Goal: Understand site structure: Understand site structure

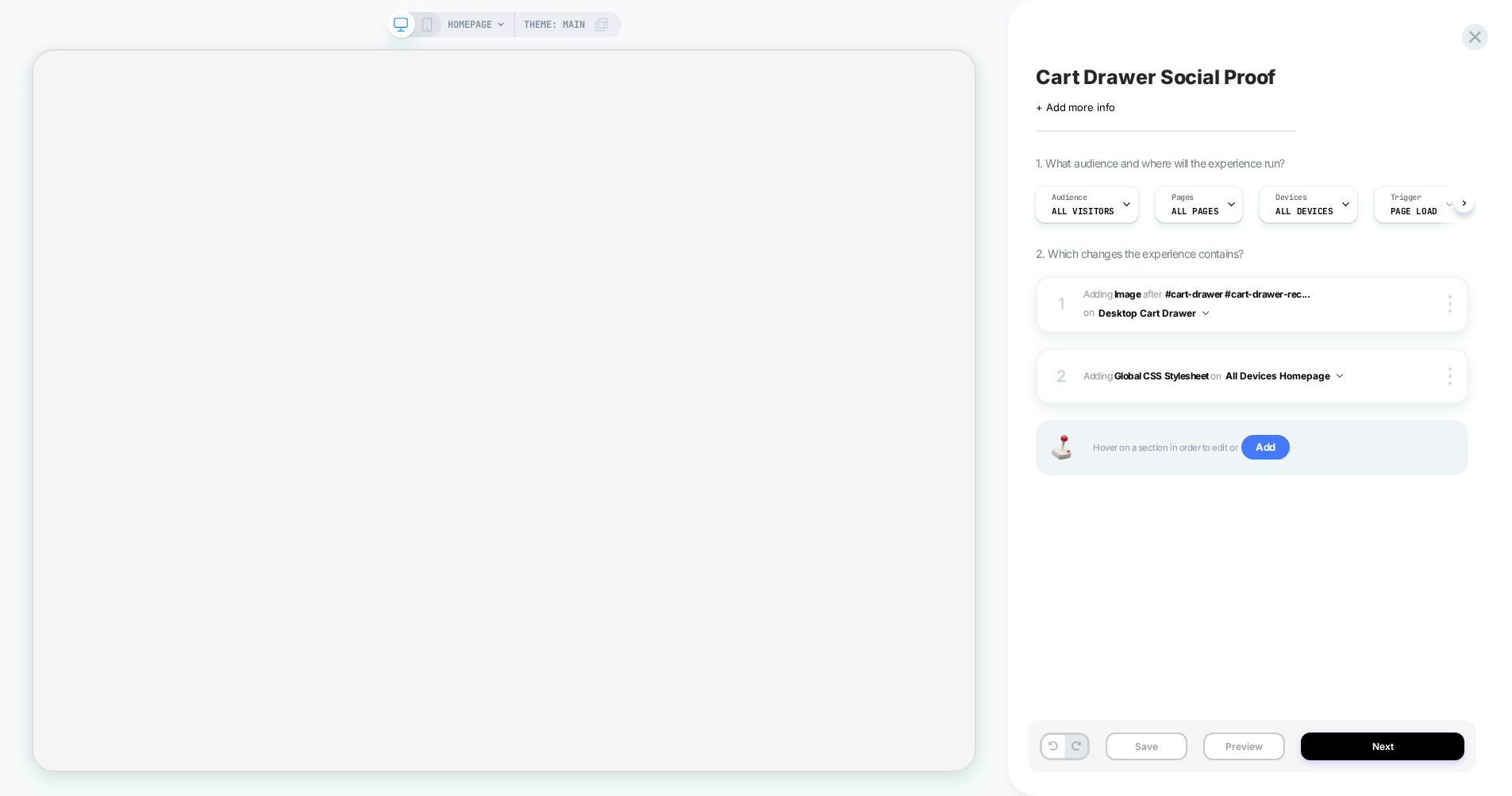
scroll to position [0, 2]
click at [1223, 361] on div "2 Adding Global CSS Stylesheet on All Devices Homepage Add Before Add After Tar…" at bounding box center [1252, 376] width 432 height 56
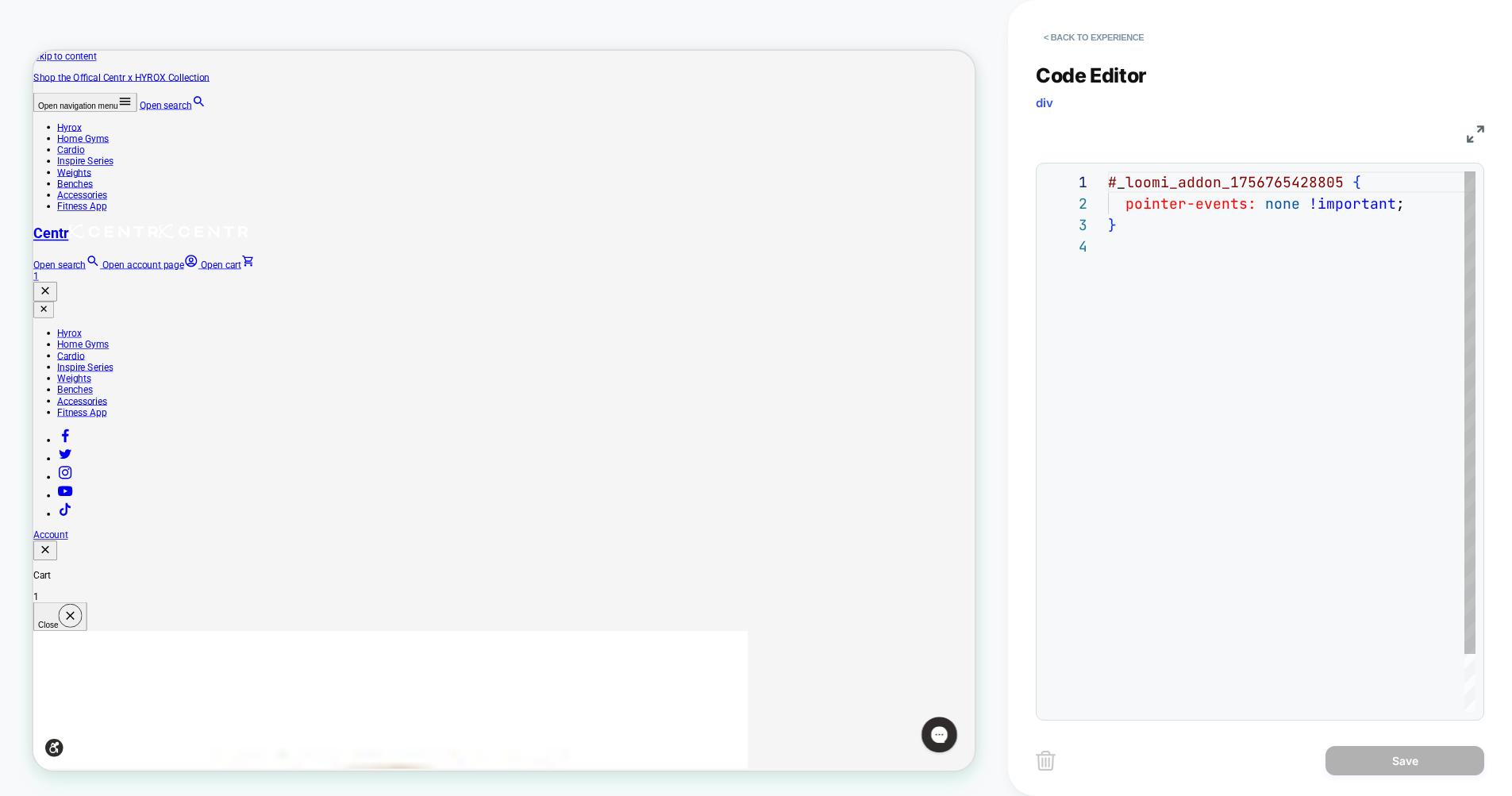
scroll to position [0, 0]
click at [1078, 40] on button "< Back to experience" at bounding box center [1093, 37] width 116 height 25
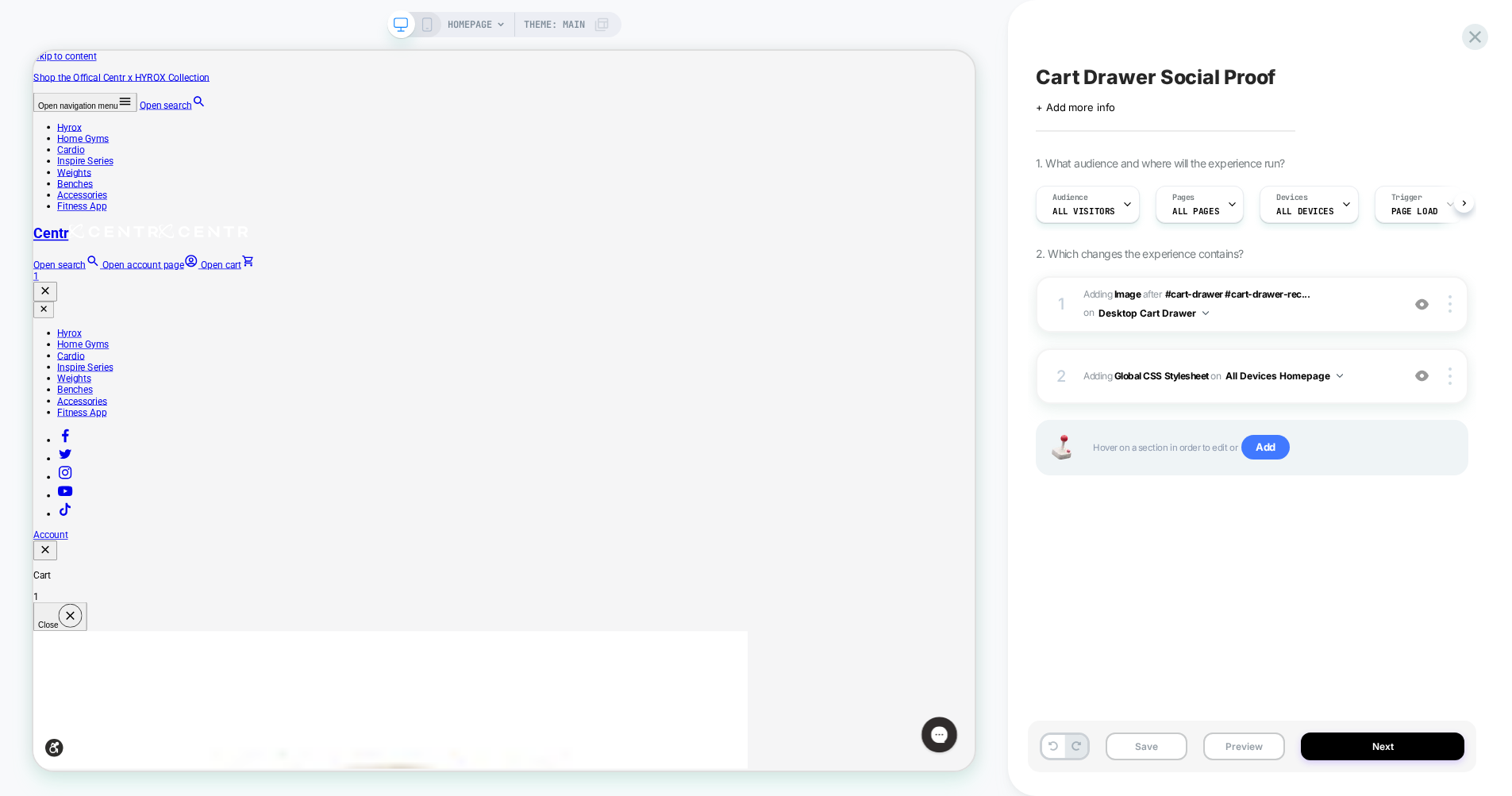
scroll to position [0, 1]
click at [1303, 310] on span "#_loomi_addon_1756765428805 Adding Image AFTER #cart-drawer #cart-drawer-rec...…" at bounding box center [1238, 304] width 310 height 37
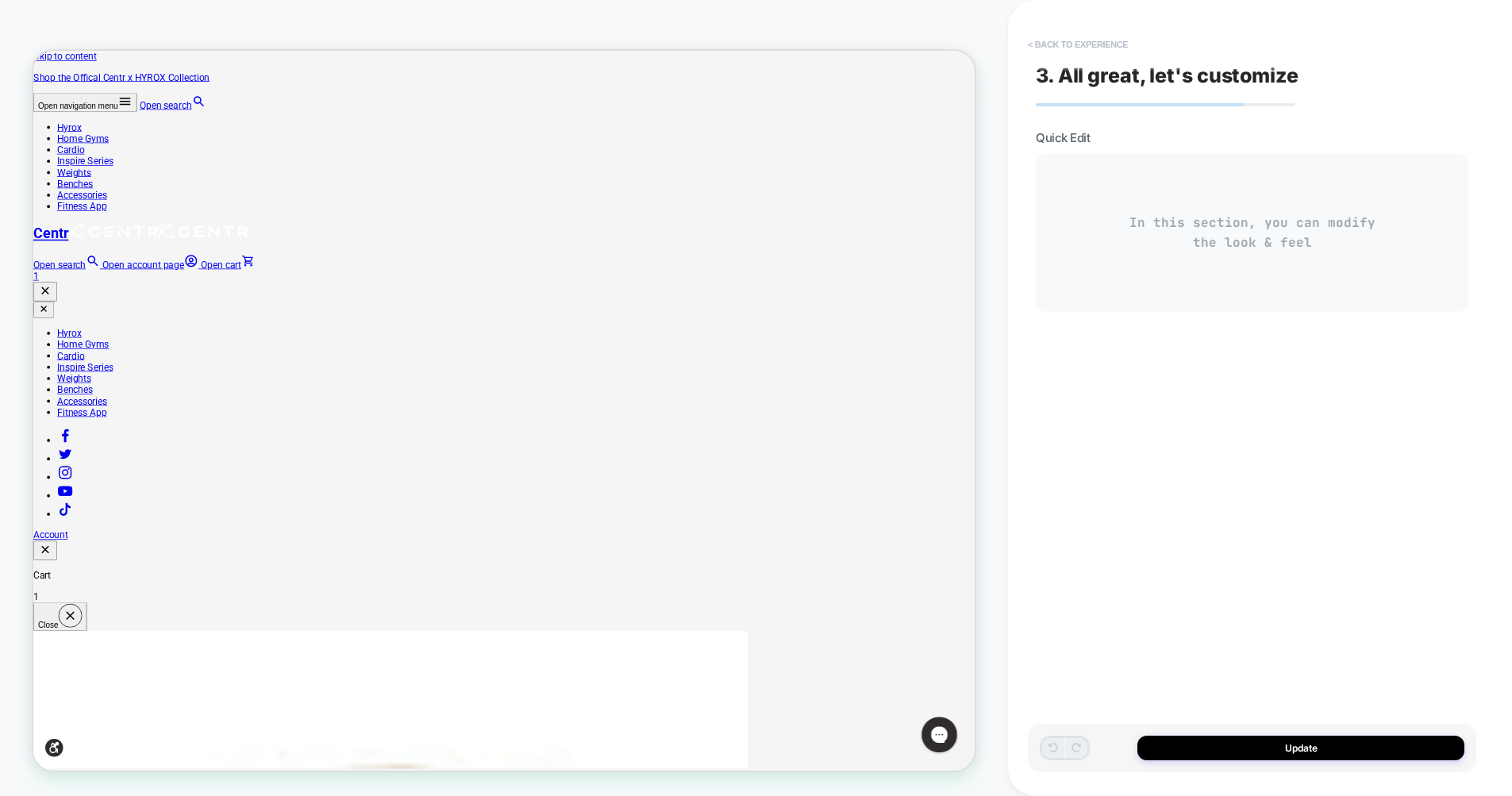
click at [1040, 49] on button "< Back to experience" at bounding box center [1077, 44] width 116 height 25
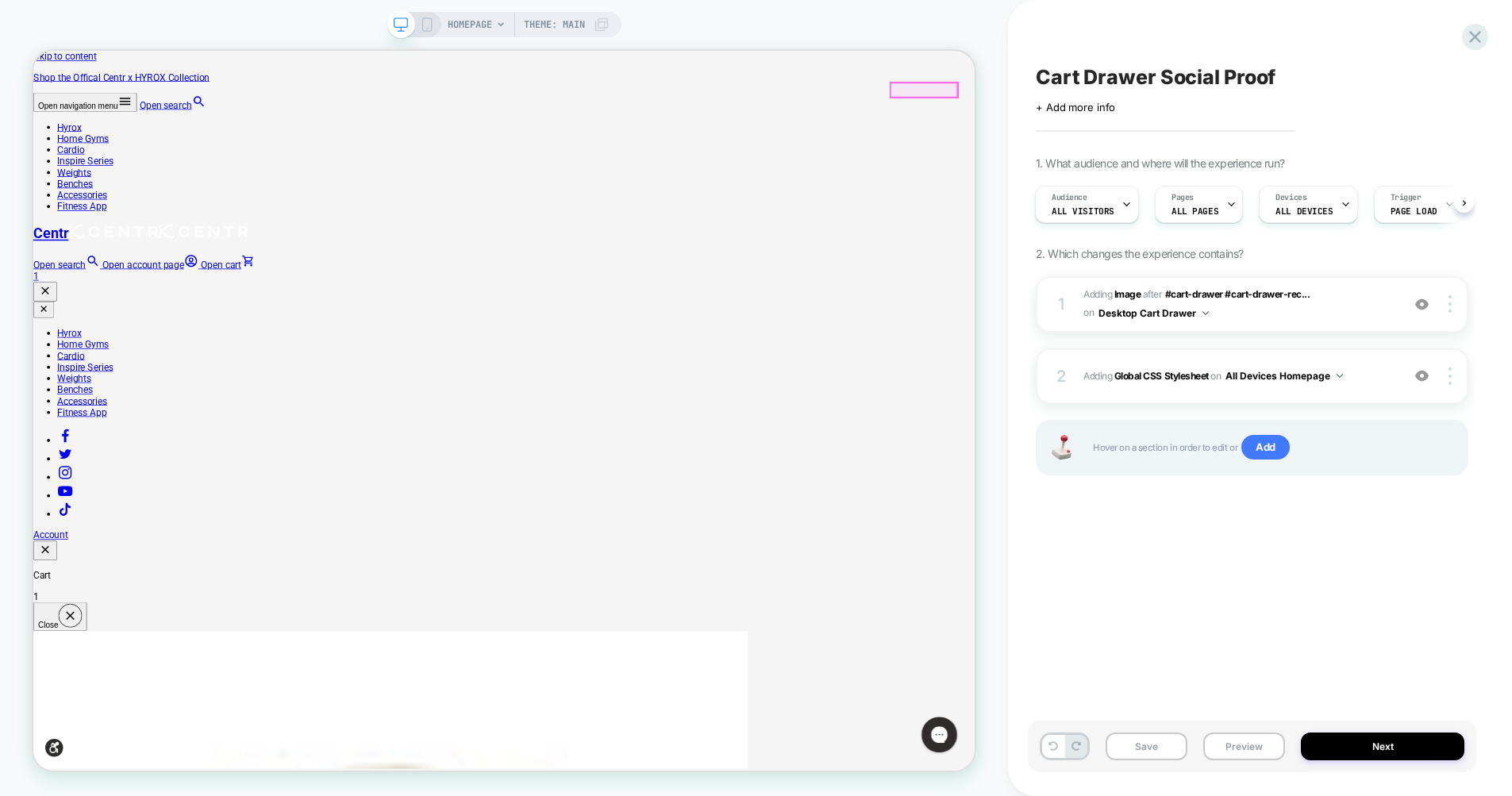
click at [1259, 329] on link "Open cart 1" at bounding box center [662, 343] width 1256 height 30
click at [1296, 314] on span "#_loomi_addon_1756765428805 Adding Image AFTER #cart-drawer #cart-drawer-rec...…" at bounding box center [1238, 304] width 310 height 37
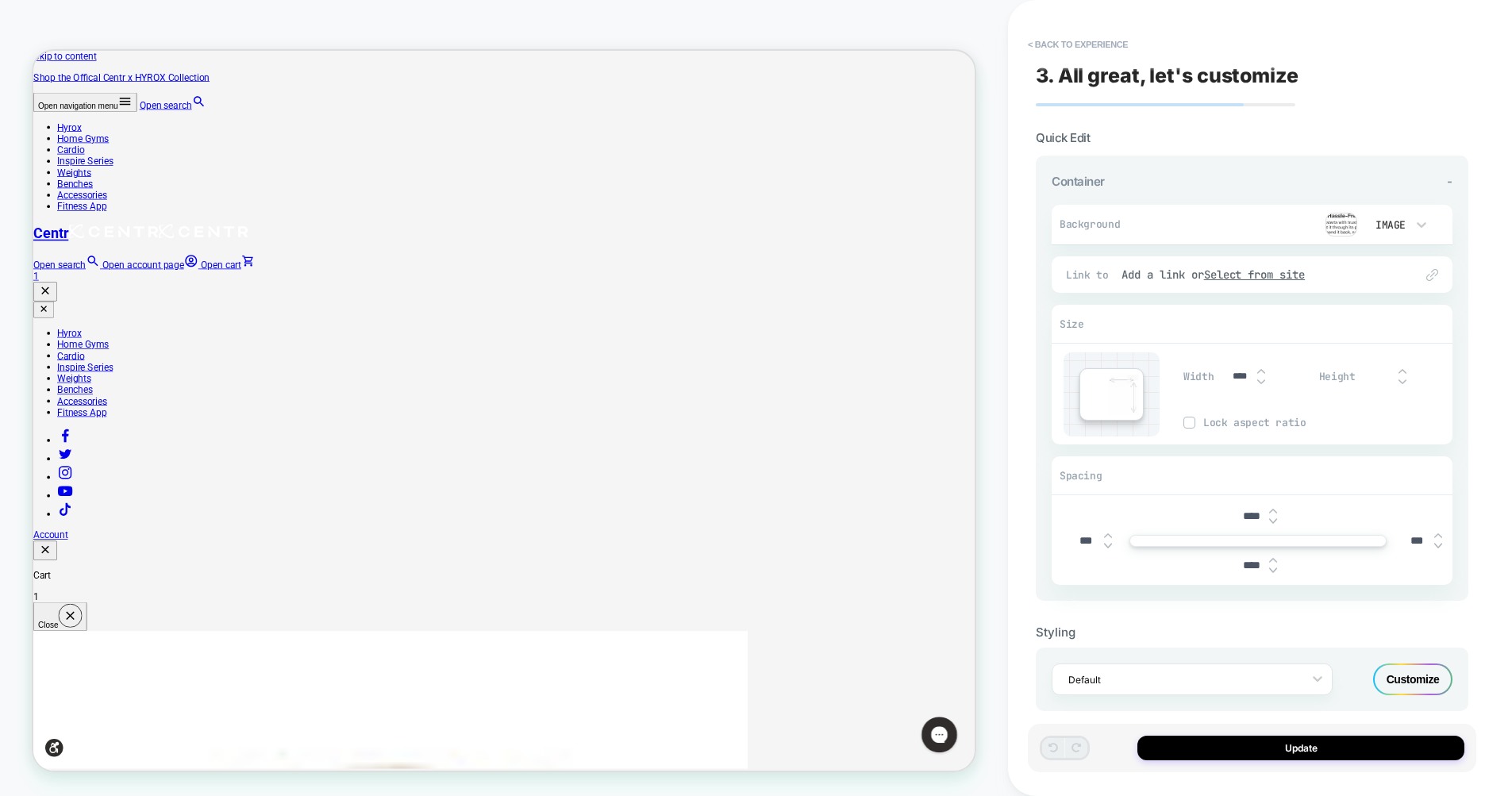
scroll to position [18, 0]
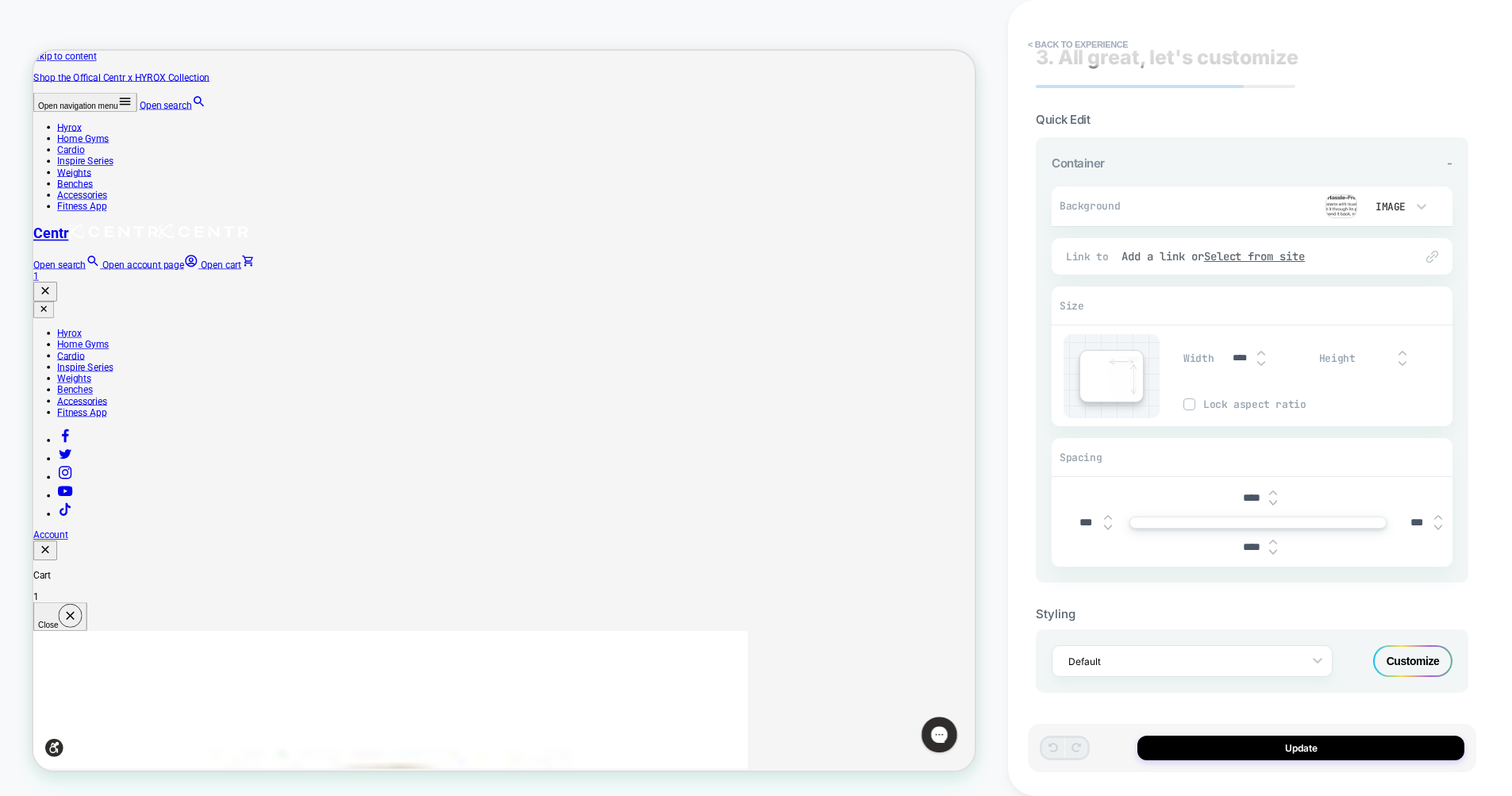
click at [879, 22] on div "HOMEPAGE Theme: MAIN" at bounding box center [504, 398] width 1007 height 764
